Goal: Find specific page/section: Find specific page/section

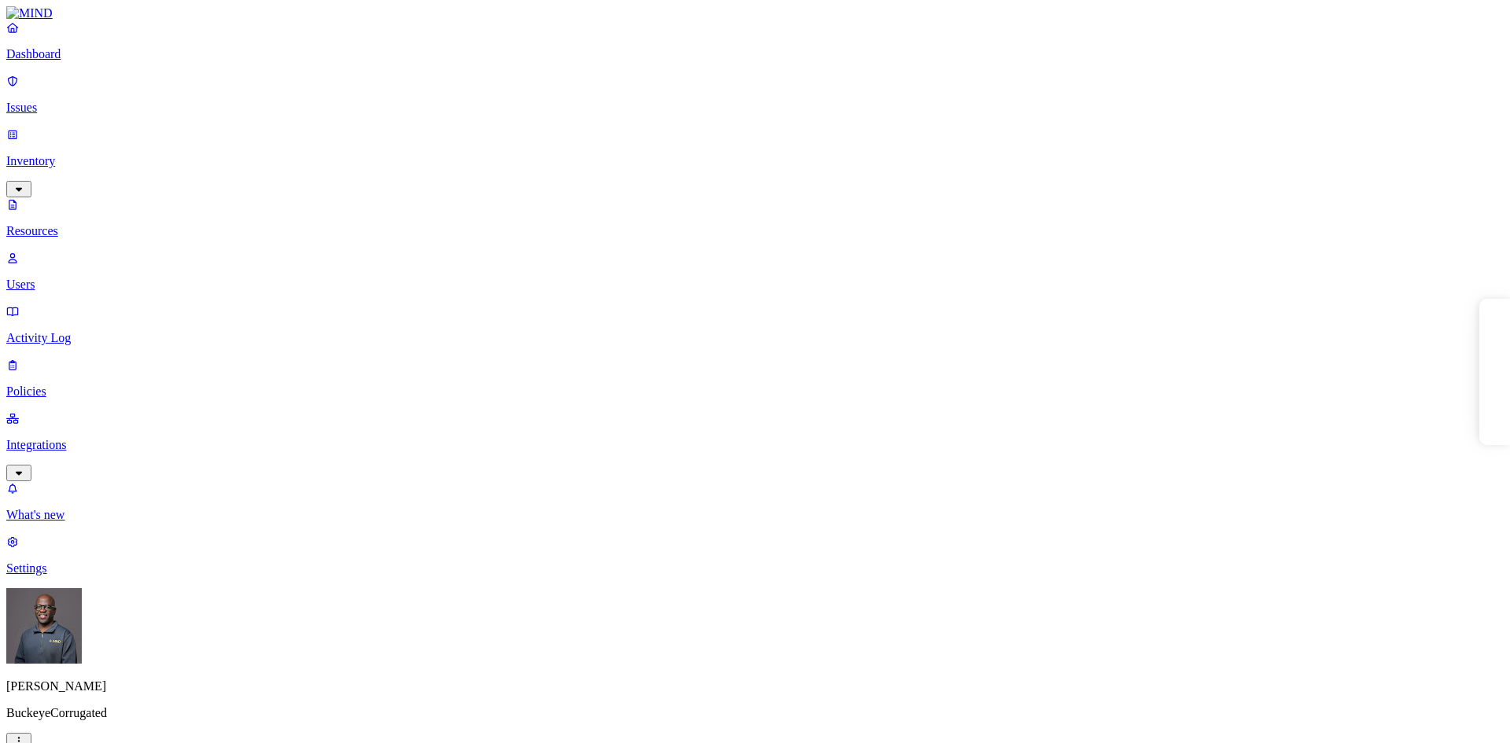
click at [86, 224] on p "Resources" at bounding box center [755, 231] width 1498 height 14
click at [89, 61] on p "Dashboard" at bounding box center [755, 54] width 1498 height 14
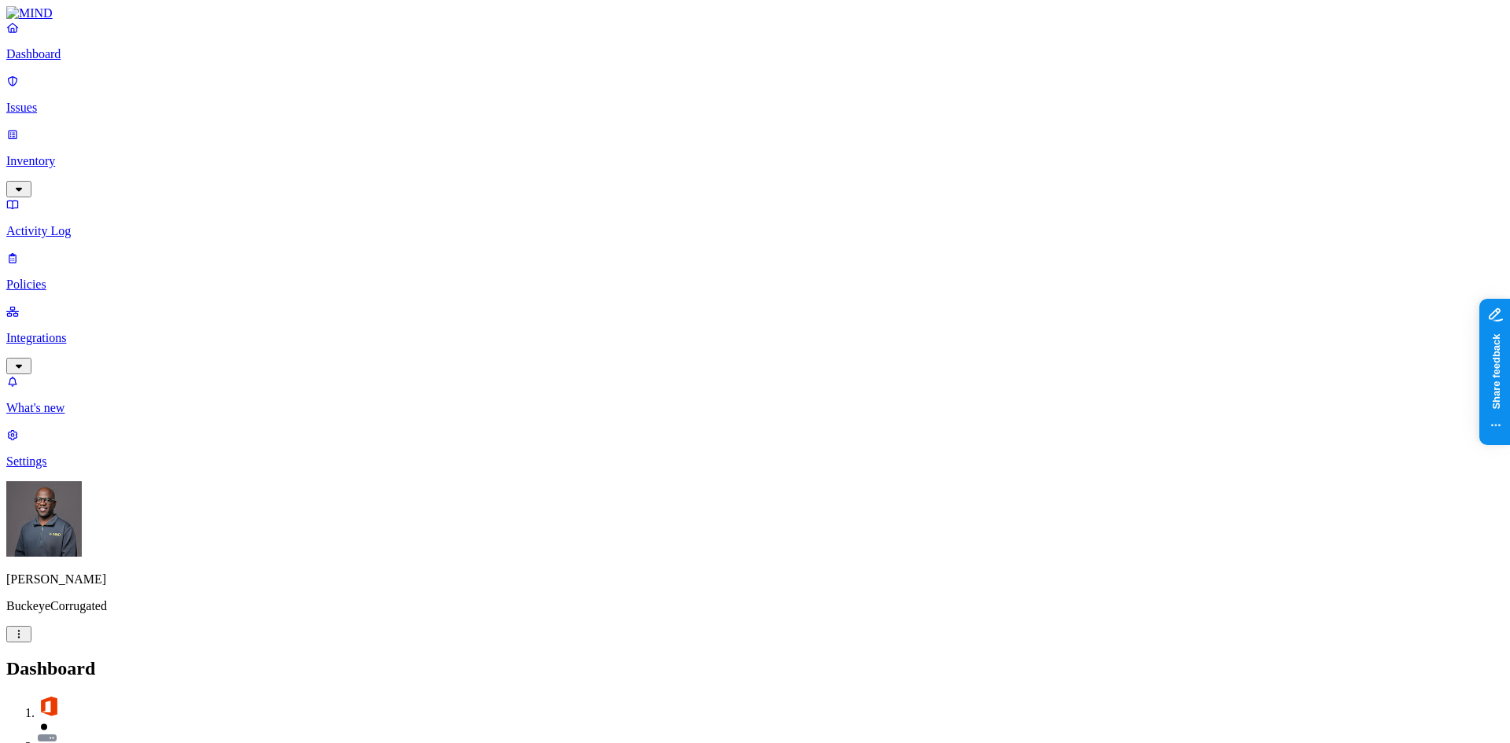
click at [89, 154] on p "Inventory" at bounding box center [755, 161] width 1498 height 14
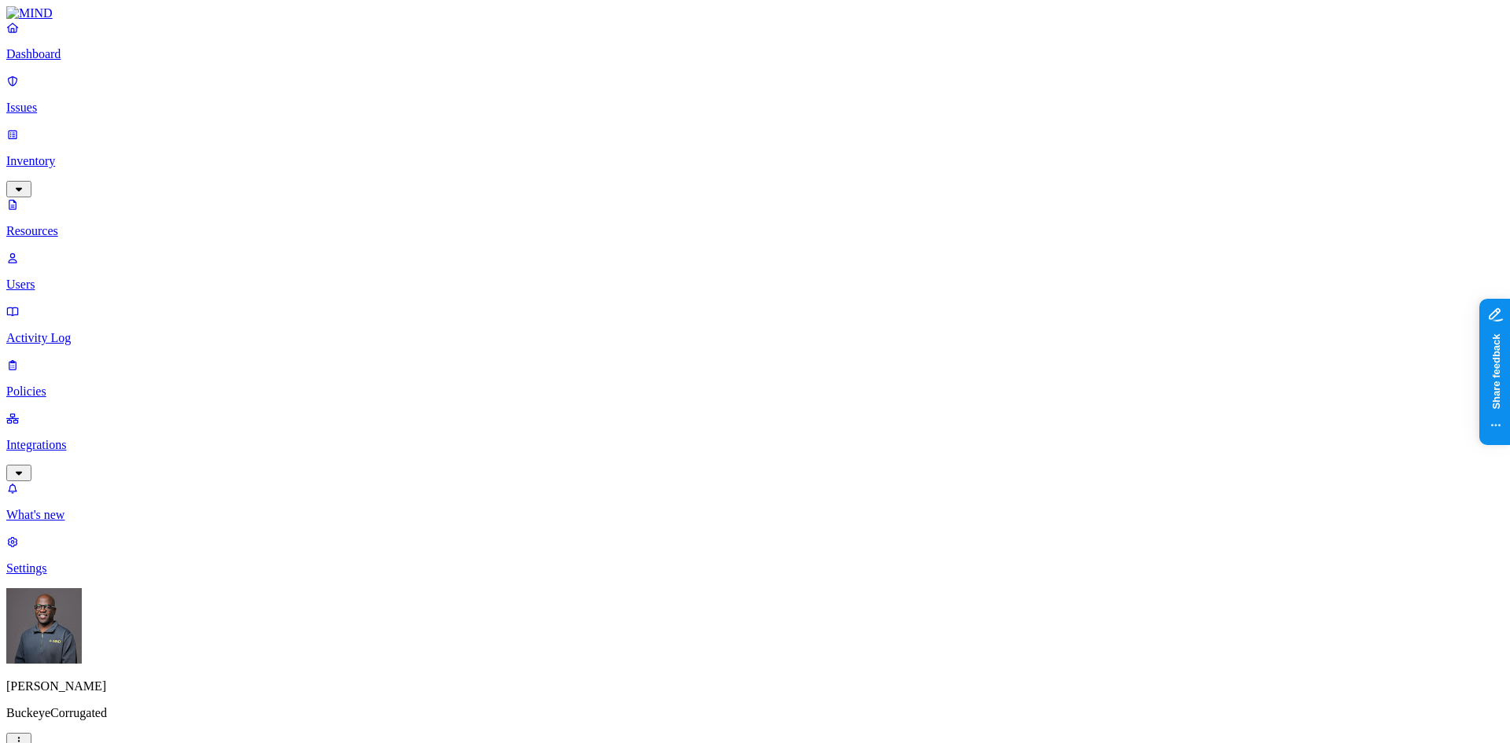
click at [559, 131] on button "button" at bounding box center [565, 133] width 13 height 5
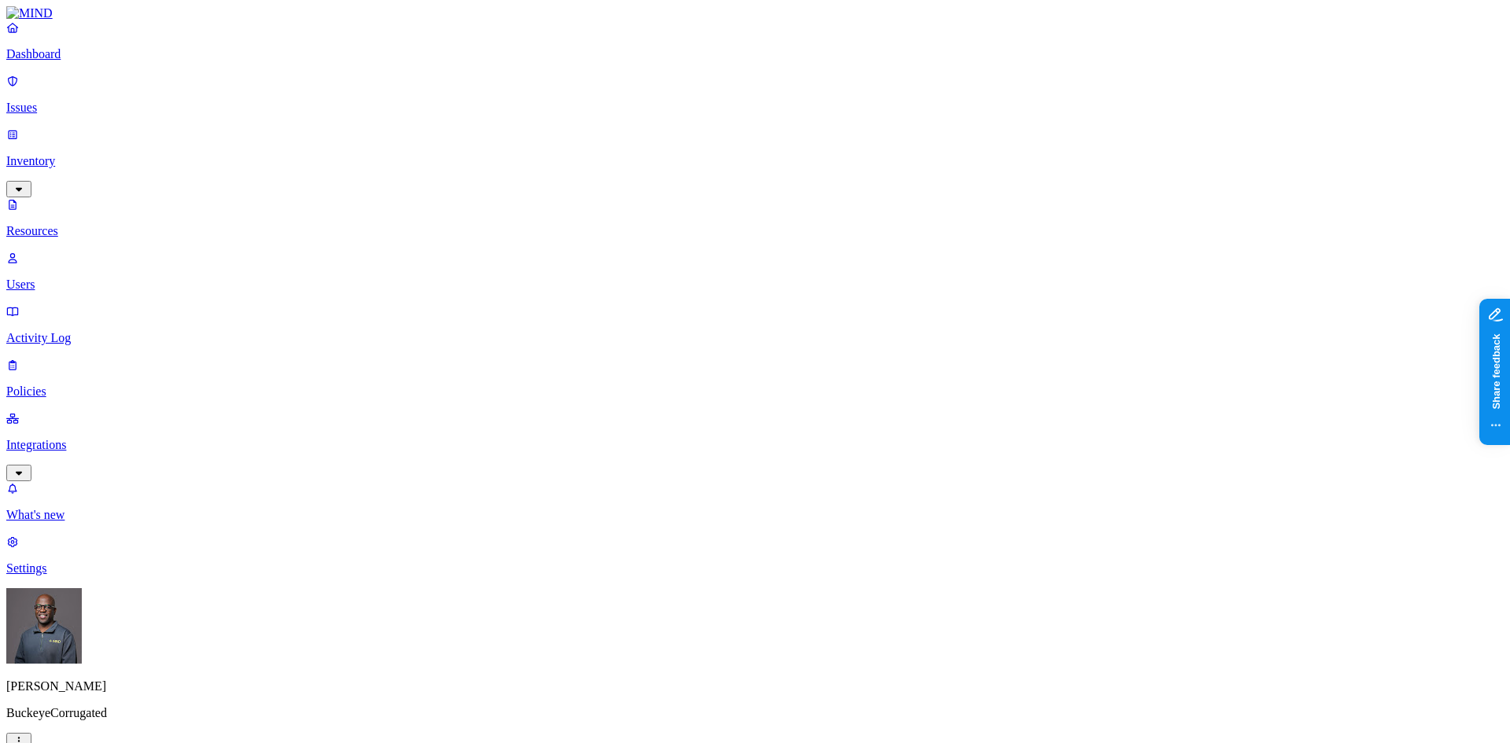
scroll to position [125, 0]
